Goal: Task Accomplishment & Management: Manage account settings

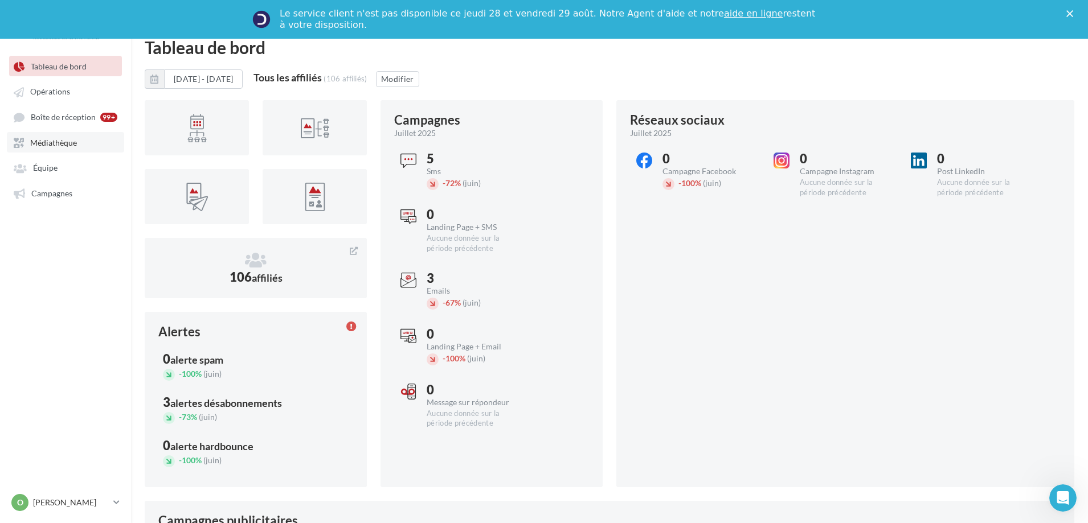
click at [50, 147] on span "Médiathèque" at bounding box center [53, 143] width 47 height 10
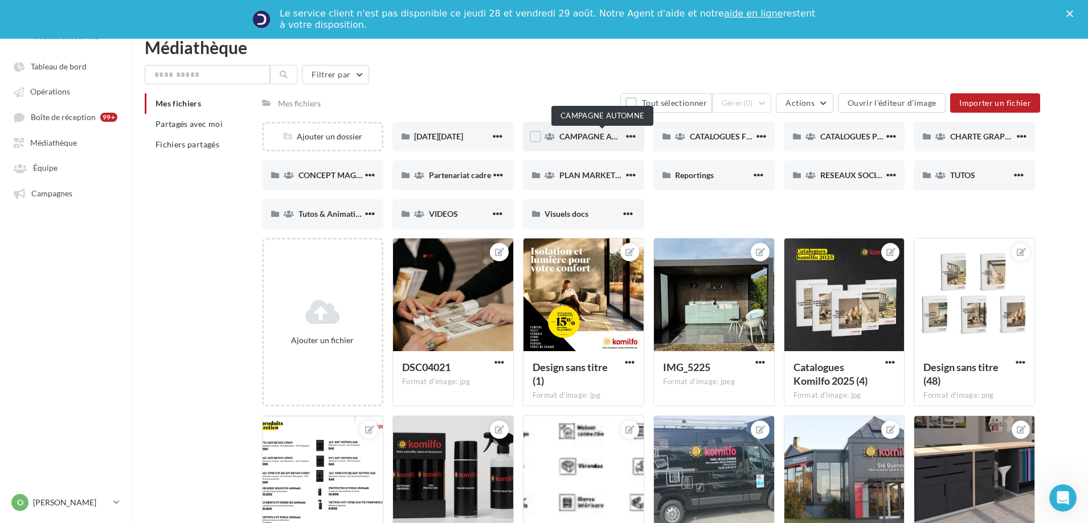
click at [561, 139] on span "CAMPAGNE AUTOMNE" at bounding box center [602, 137] width 87 height 10
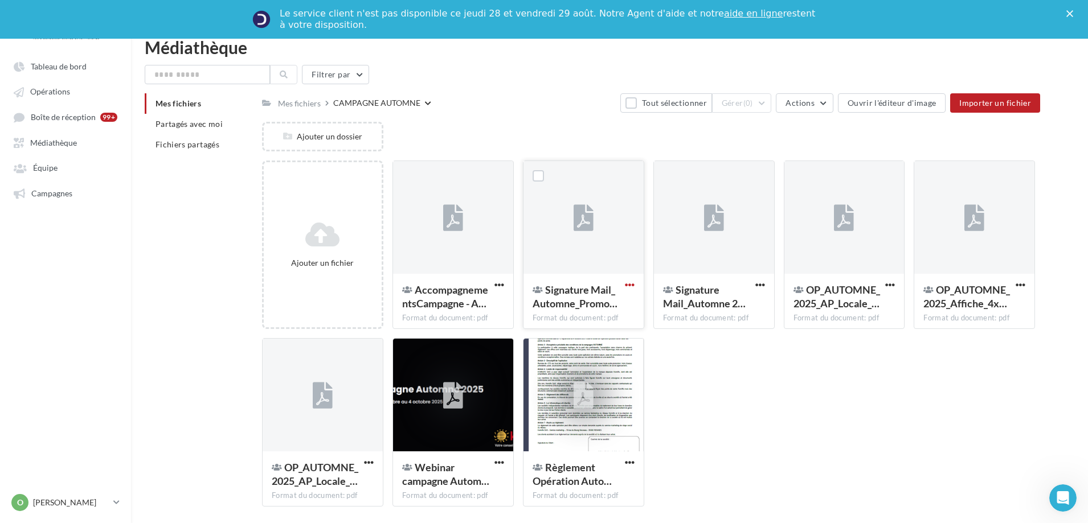
click at [630, 285] on span "button" at bounding box center [630, 285] width 10 height 10
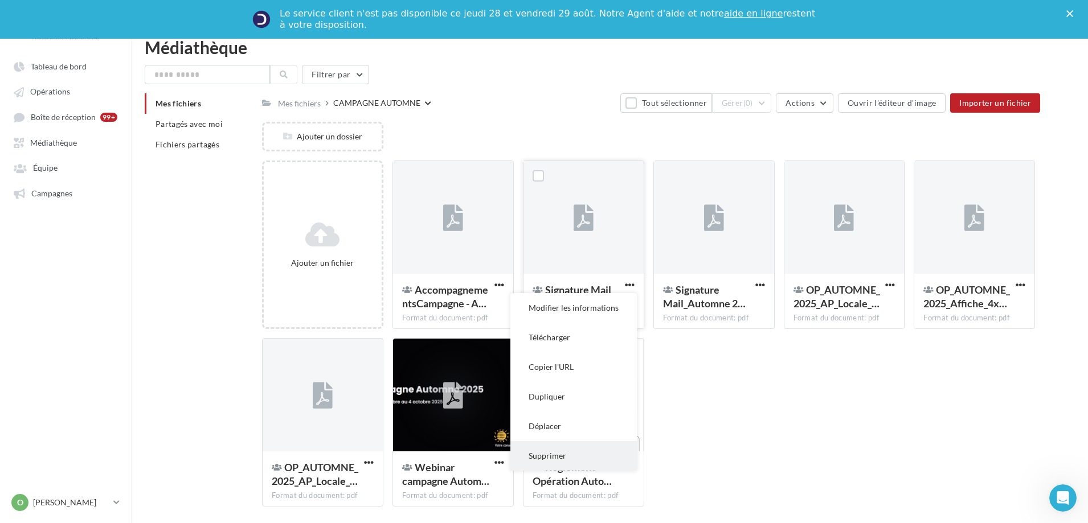
click at [546, 458] on button "Supprimer" at bounding box center [573, 456] width 126 height 30
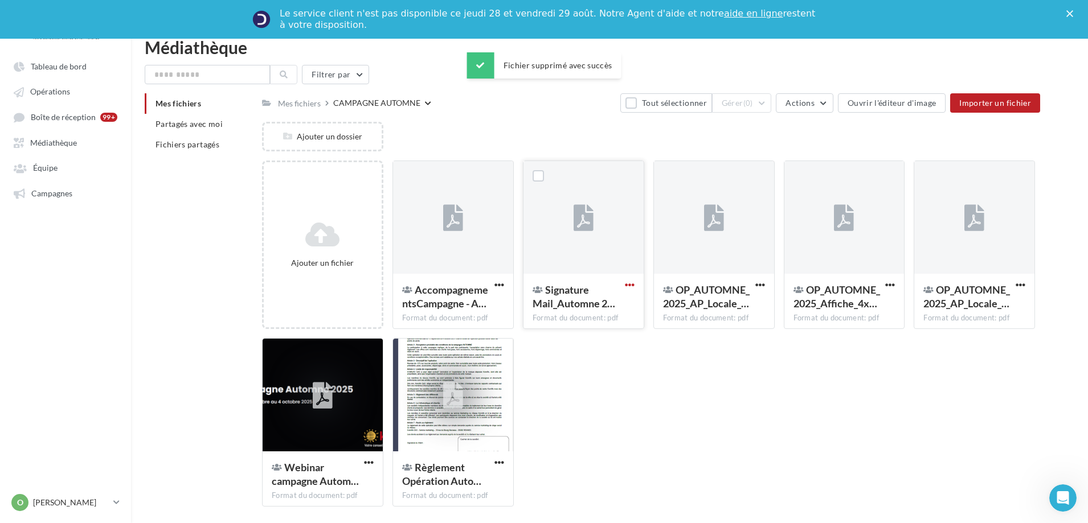
click at [634, 283] on span "button" at bounding box center [630, 285] width 10 height 10
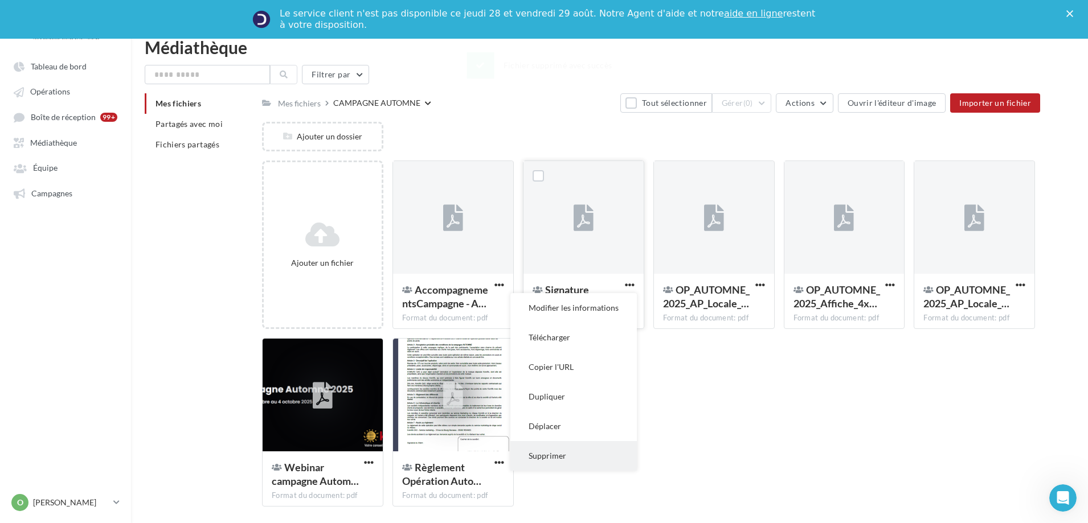
click at [547, 456] on button "Supprimer" at bounding box center [573, 456] width 126 height 30
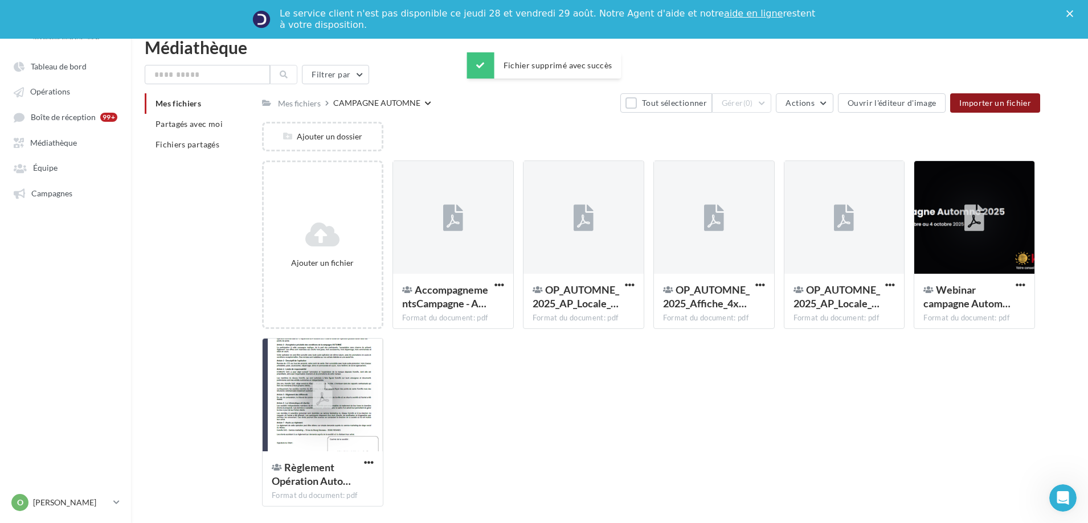
click at [964, 108] on button "Importer un fichier" at bounding box center [995, 102] width 90 height 19
